Goal: Find specific fact

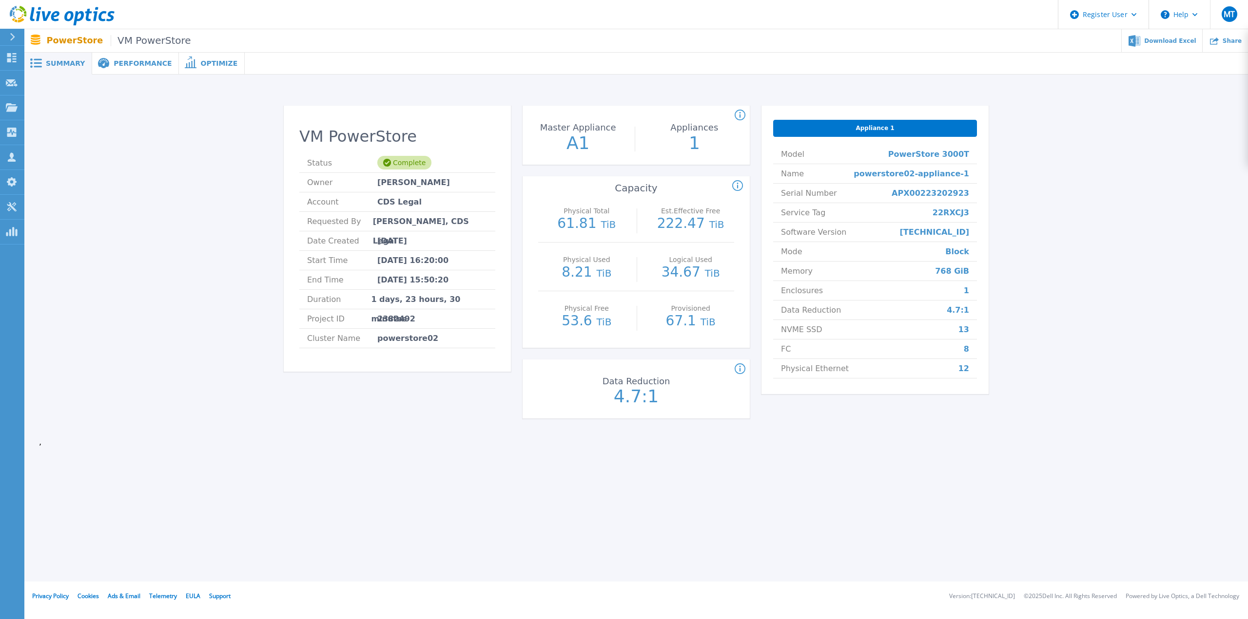
click at [945, 211] on span "22RXCJ3" at bounding box center [950, 212] width 37 height 19
copy span "22RXCJ3"
click at [951, 210] on span "43Y47L3" at bounding box center [950, 212] width 38 height 19
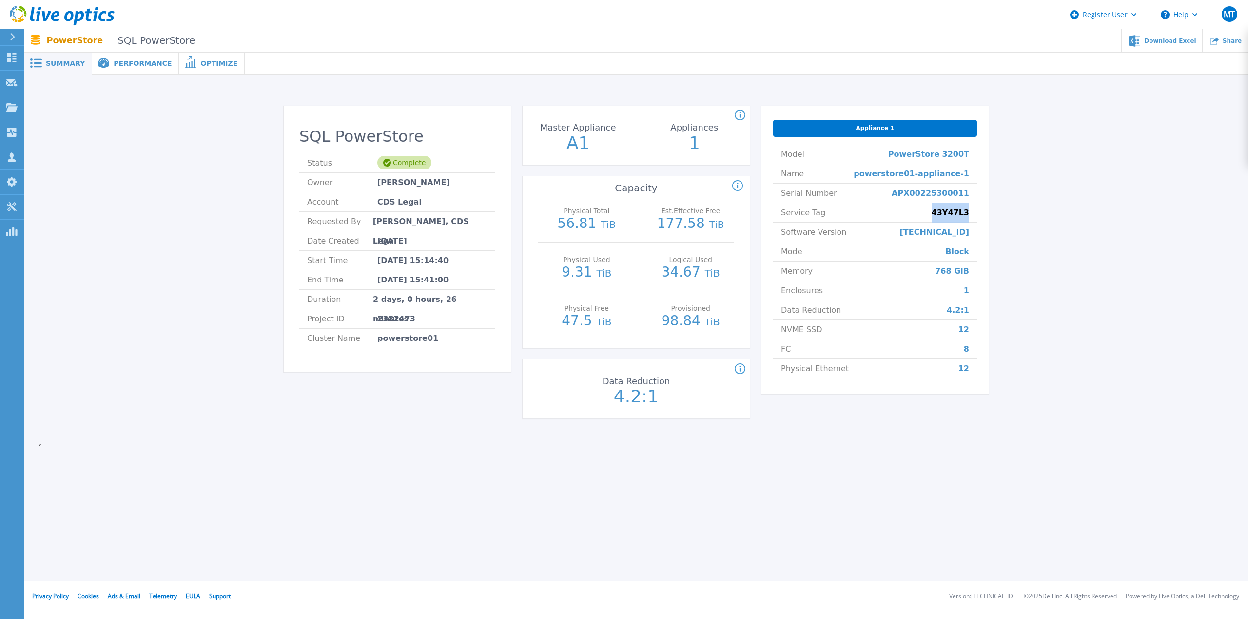
copy span "43Y47L3"
